Goal: Task Accomplishment & Management: Complete application form

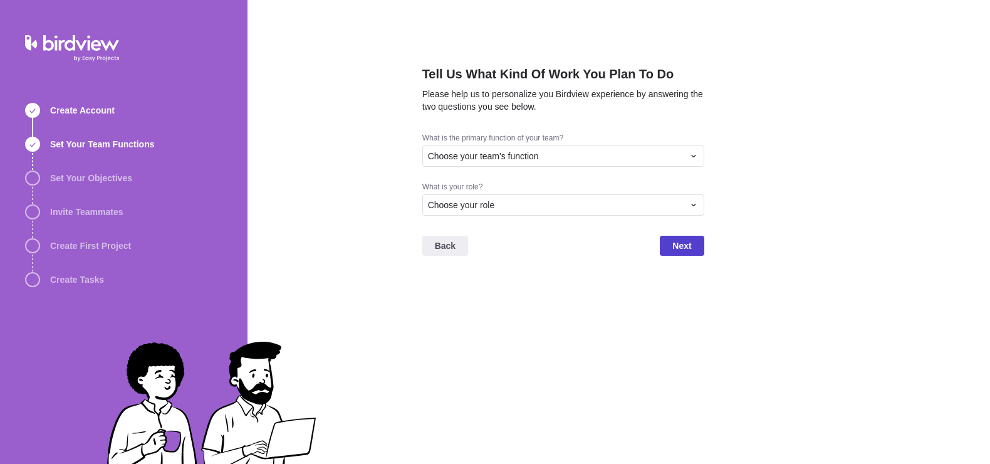
click at [686, 242] on span "Next" at bounding box center [682, 245] width 19 height 15
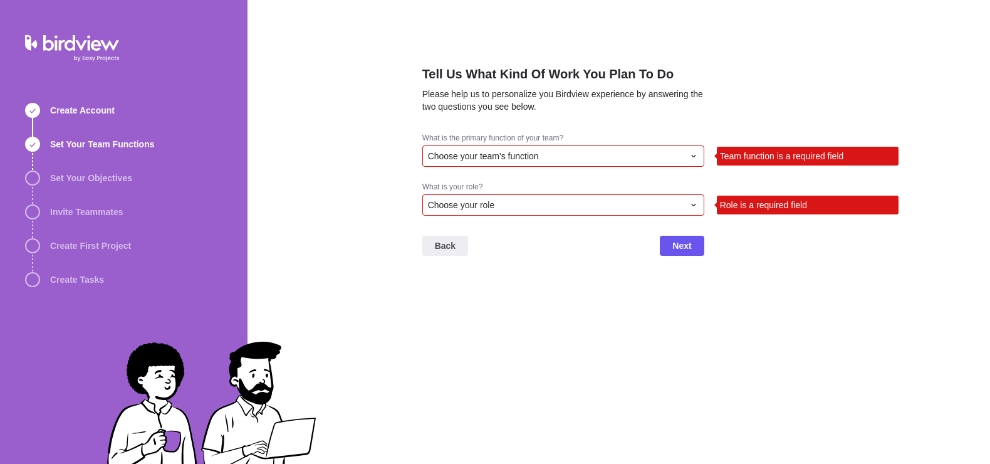
click at [602, 139] on div "What is the primary function of your team?" at bounding box center [563, 139] width 282 height 13
click at [597, 148] on div "Choose your team's function" at bounding box center [563, 155] width 282 height 21
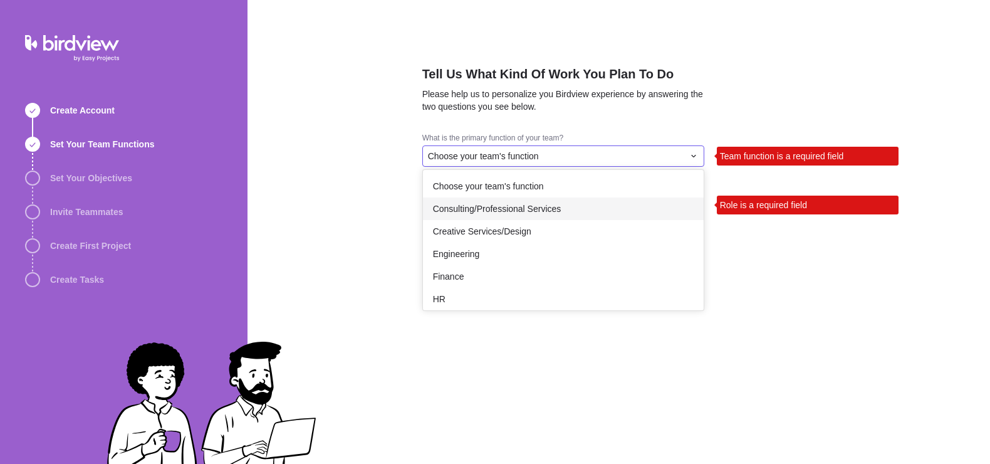
click at [532, 202] on div "Consulting/Professional Services" at bounding box center [563, 208] width 281 height 23
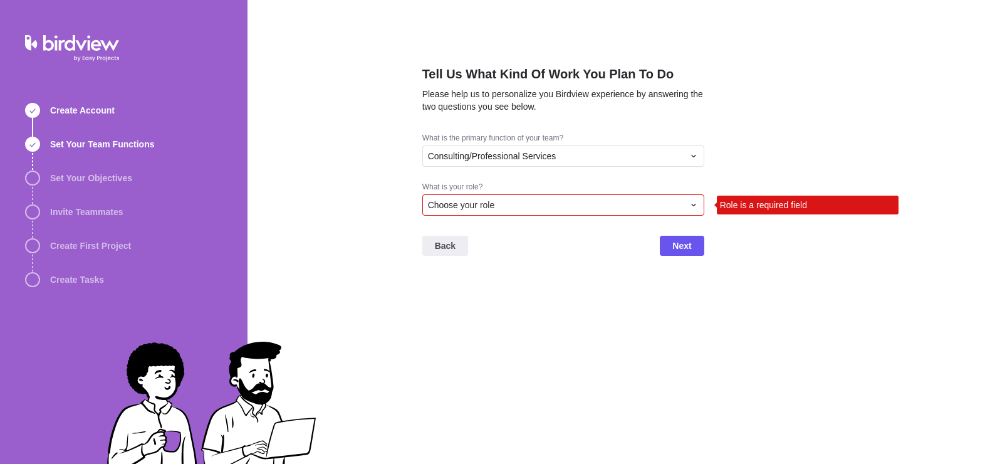
click at [589, 211] on div "Choose your role" at bounding box center [556, 205] width 256 height 13
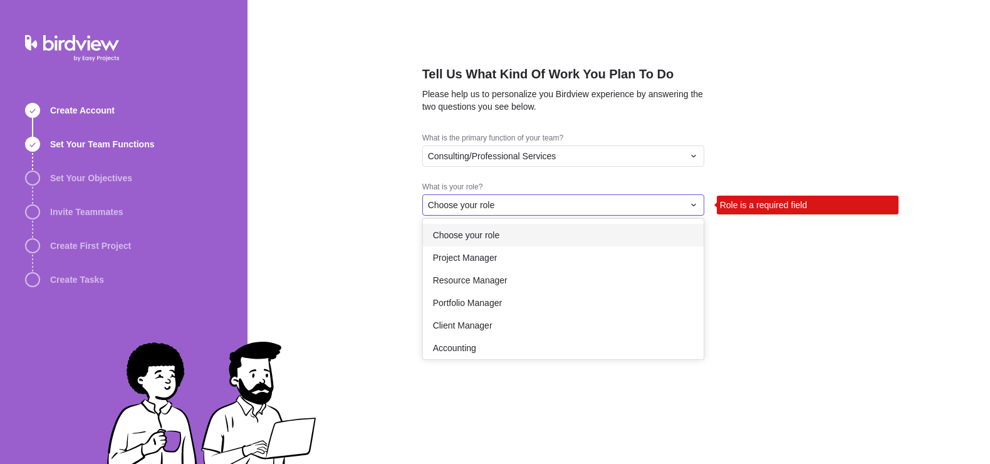
click at [543, 243] on div "Choose your role" at bounding box center [563, 235] width 281 height 23
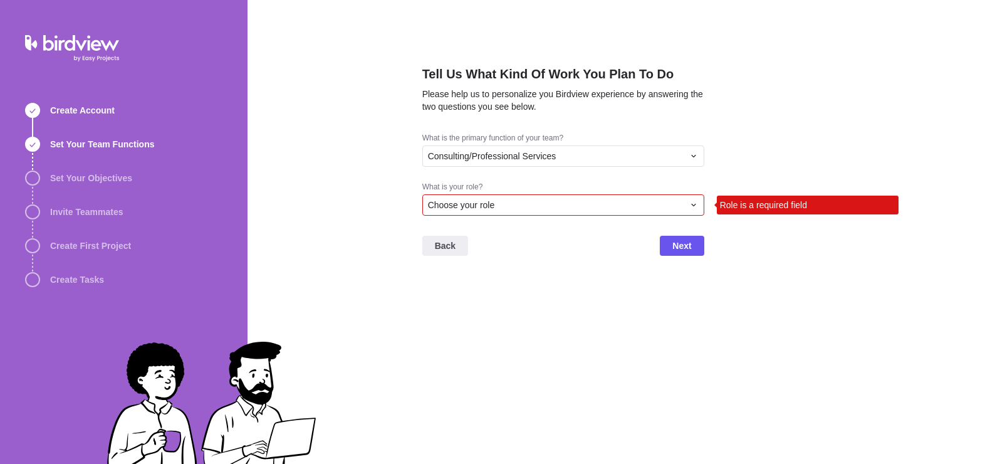
click at [598, 197] on div "Choose your role" at bounding box center [563, 204] width 282 height 21
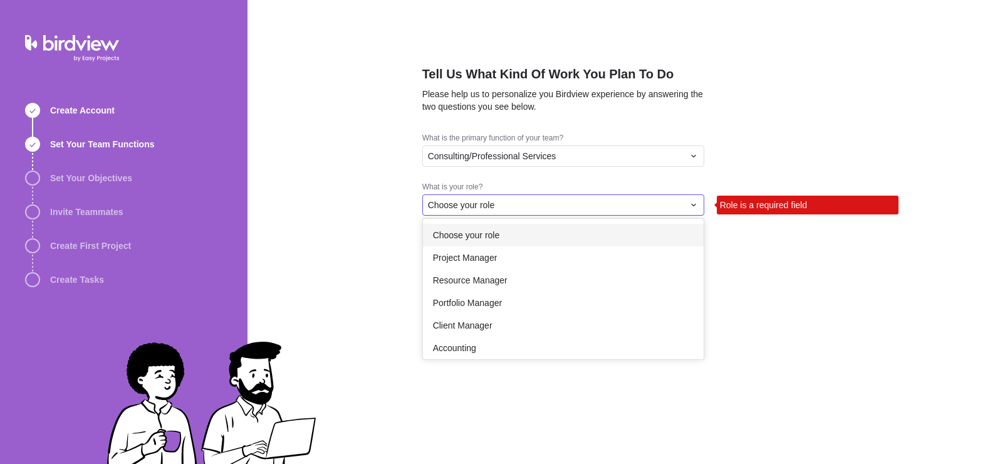
click at [537, 242] on div "Choose your role" at bounding box center [563, 235] width 281 height 23
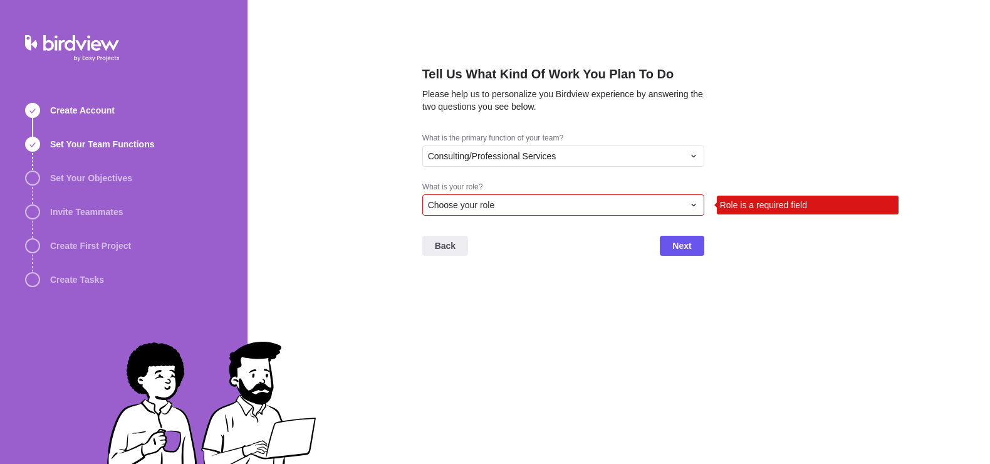
click at [515, 206] on div "Choose your role" at bounding box center [556, 205] width 256 height 13
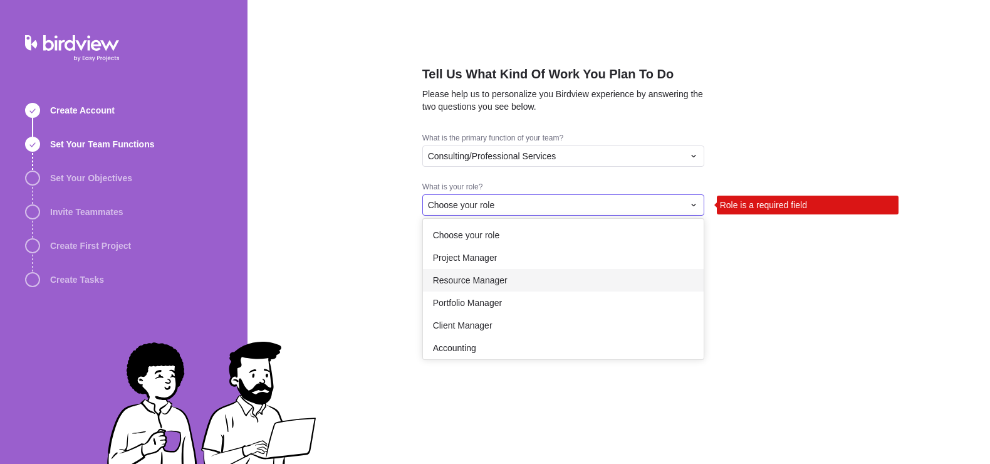
click at [493, 290] on div "Resource Manager" at bounding box center [563, 280] width 281 height 23
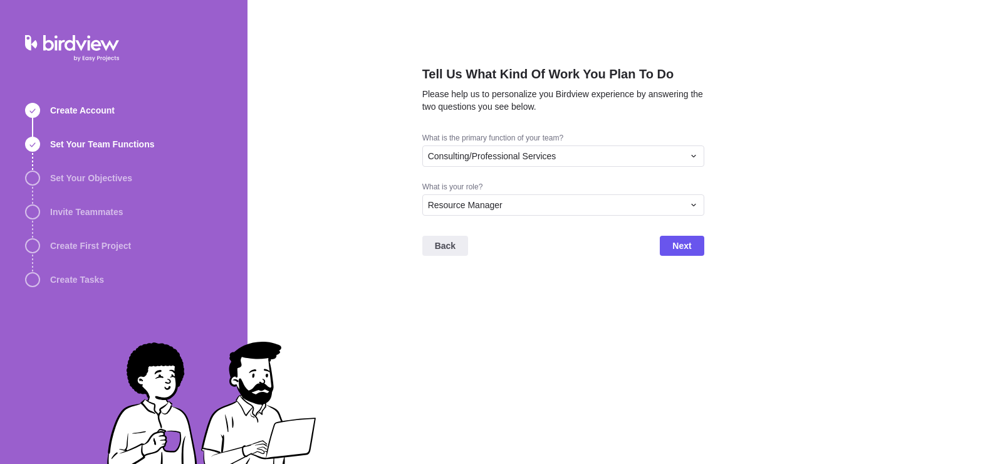
click at [687, 261] on div "Back Next" at bounding box center [563, 251] width 282 height 50
click at [692, 244] on span "Next" at bounding box center [682, 246] width 44 height 20
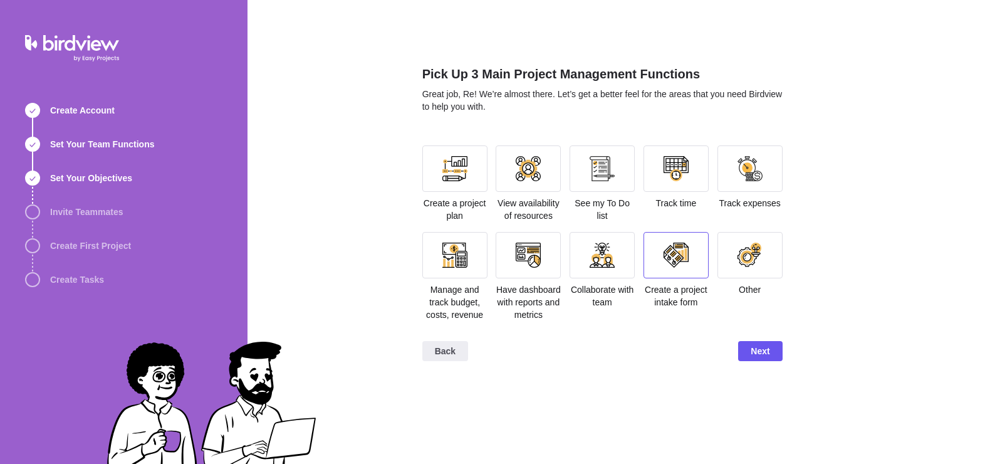
click at [696, 272] on div at bounding box center [676, 255] width 65 height 46
click at [752, 350] on span "Next" at bounding box center [760, 351] width 19 height 15
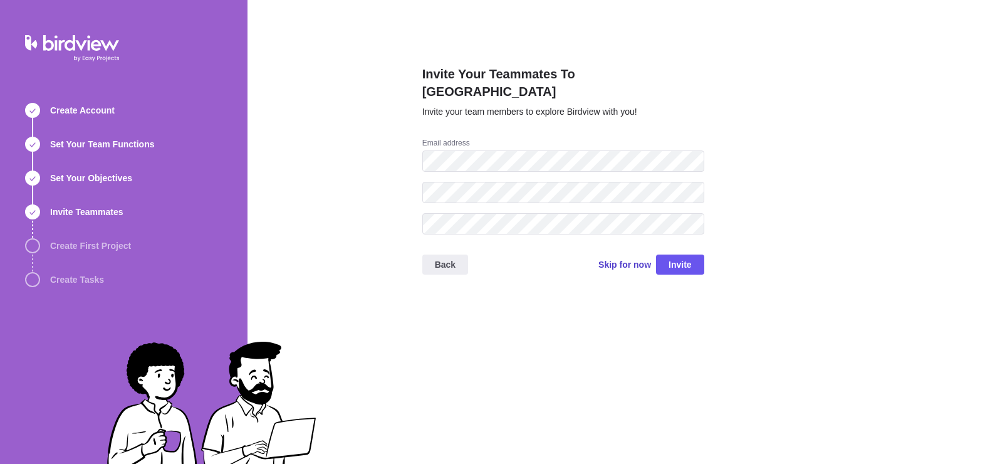
click at [608, 258] on span "Skip for now" at bounding box center [625, 264] width 53 height 13
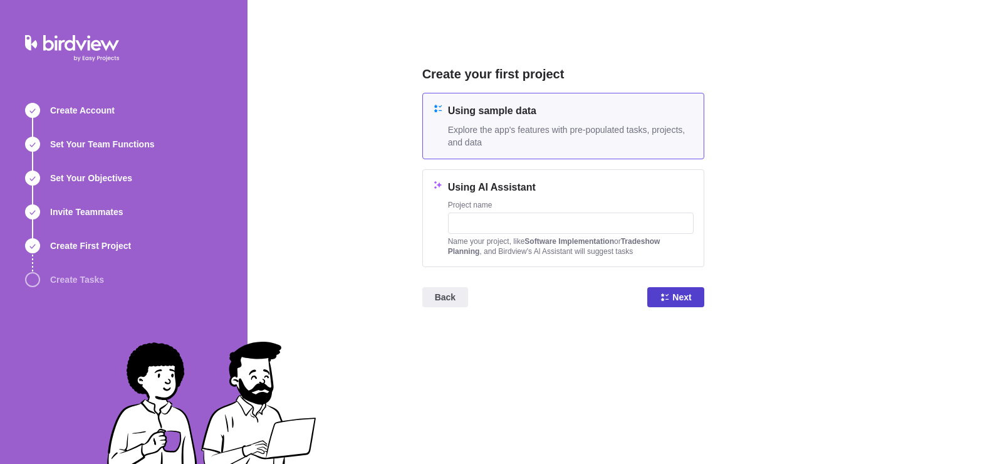
click at [673, 299] on span "Next" at bounding box center [682, 297] width 19 height 15
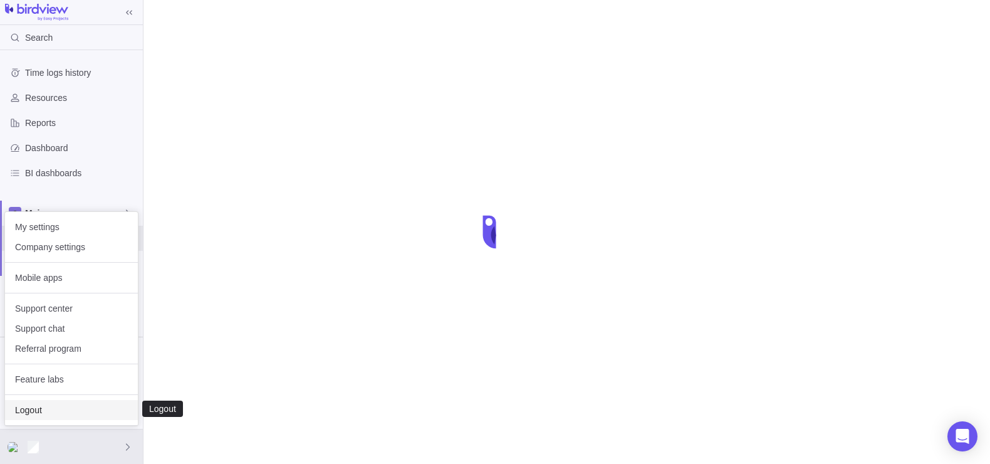
click at [38, 412] on span "Logout" at bounding box center [71, 410] width 113 height 13
